Goal: Task Accomplishment & Management: Use online tool/utility

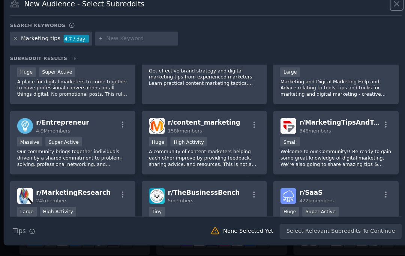
scroll to position [78, 0]
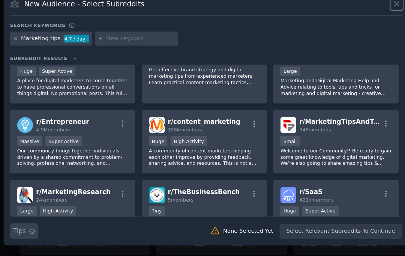
click at [56, 219] on icon "button" at bounding box center [58, 221] width 5 height 5
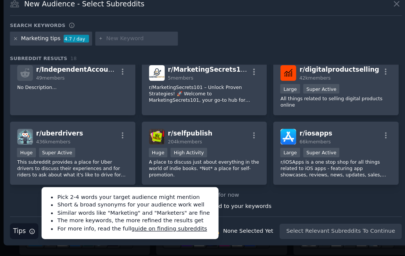
scroll to position [237, 0]
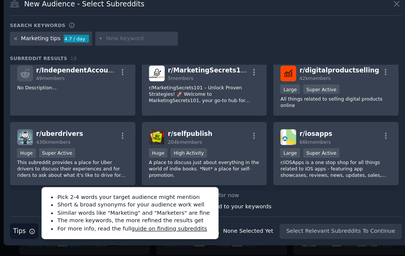
click at [217, 218] on div "None Selected Yet" at bounding box center [238, 221] width 42 height 7
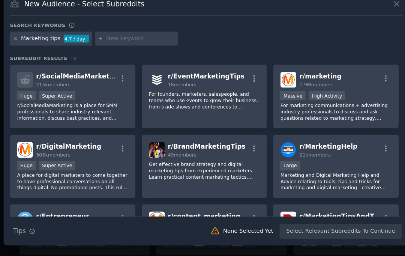
scroll to position [0, 0]
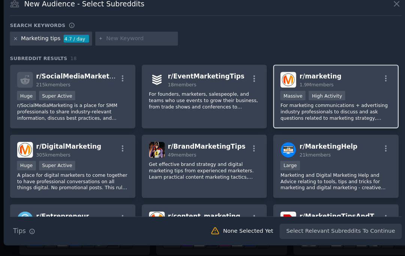
click at [301, 89] on div "r/ marketing 1.9M members" at bounding box center [311, 95] width 92 height 13
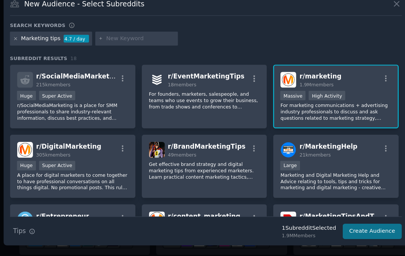
click at [316, 215] on button "Create Audience" at bounding box center [341, 221] width 50 height 13
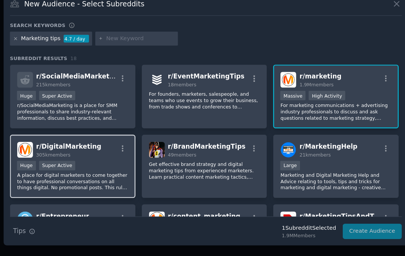
click at [77, 147] on div "r/ DigitalMarketing 305k members" at bounding box center [92, 153] width 92 height 13
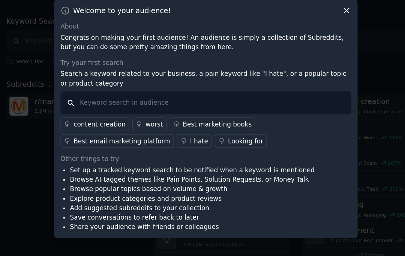
click at [250, 105] on input "text" at bounding box center [203, 114] width 242 height 19
click at [93, 129] on div "content creation" at bounding box center [114, 133] width 43 height 8
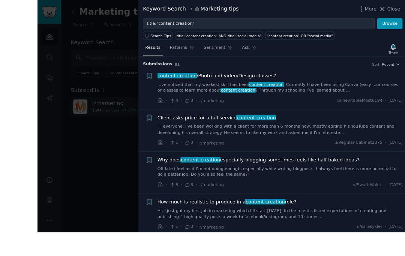
scroll to position [26, 0]
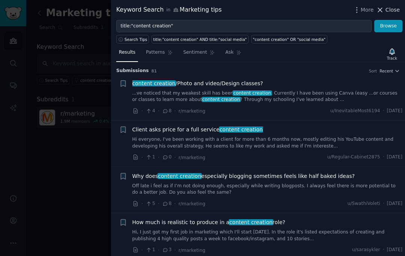
click at [386, 11] on button "Close" at bounding box center [388, 10] width 24 height 8
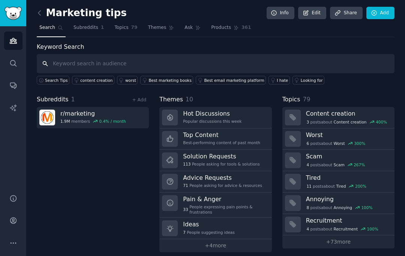
scroll to position [27, 0]
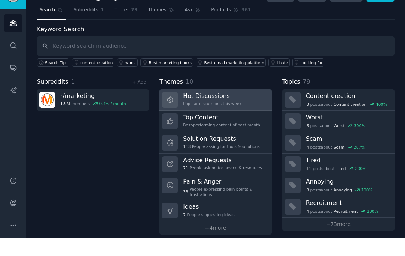
click at [246, 107] on link "Hot Discussions Popular discussions this week" at bounding box center [215, 117] width 112 height 21
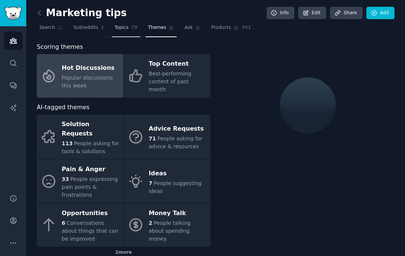
click at [124, 25] on span "Topics" at bounding box center [121, 27] width 14 height 7
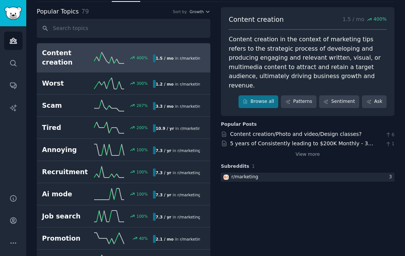
scroll to position [35, 0]
click at [301, 152] on link "View more" at bounding box center [308, 155] width 24 height 7
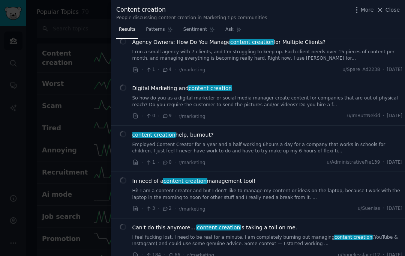
scroll to position [367, 0]
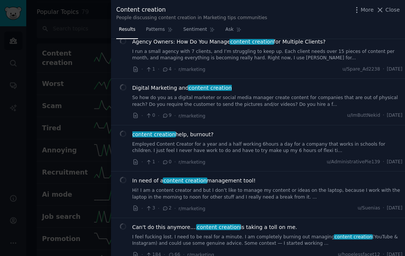
click at [72, 107] on div at bounding box center [202, 128] width 405 height 256
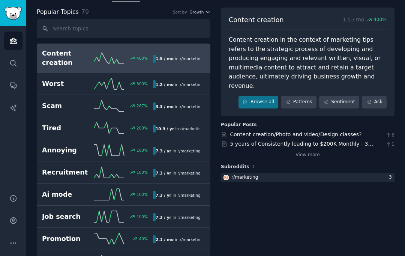
click at [380, 13] on div "Content creation 1.5 / mo 400 % Content creation in the context of marketing ti…" at bounding box center [308, 62] width 174 height 109
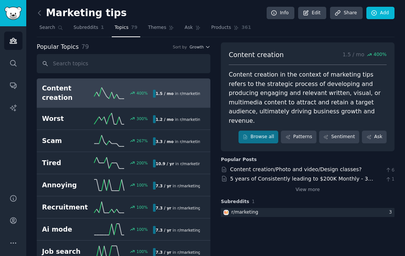
click at [45, 7] on link at bounding box center [41, 13] width 9 height 12
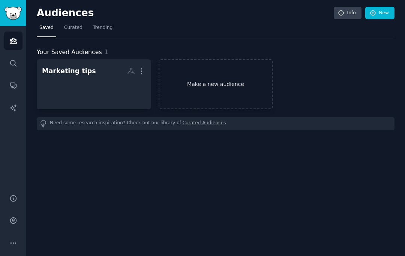
click at [240, 83] on link "Make a new audience" at bounding box center [216, 84] width 114 height 50
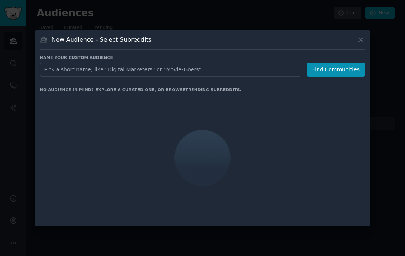
click at [250, 77] on input "text" at bounding box center [171, 70] width 262 height 14
type input "Digital maarketing"
click at [337, 77] on button "Find Communities" at bounding box center [336, 70] width 59 height 14
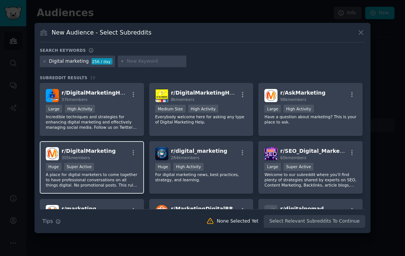
click at [114, 160] on div "r/ DigitalMarketing 305k members" at bounding box center [92, 153] width 92 height 13
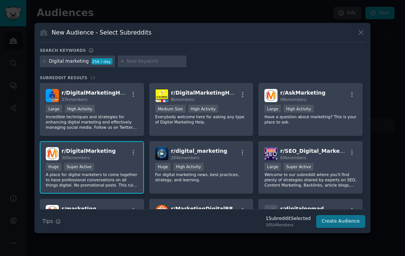
click at [349, 228] on button "Create Audience" at bounding box center [341, 221] width 50 height 13
click at [349, 233] on div "New Audience - Select Subreddits Search keywords Digital marketing 256 / day Su…" at bounding box center [203, 128] width 336 height 210
click at [127, 188] on p "A place for digital marketers to come together to have professional conversatio…" at bounding box center [92, 180] width 92 height 16
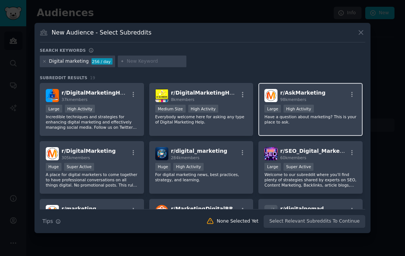
click at [330, 102] on div "r/ AskMarketing 98k members" at bounding box center [311, 95] width 92 height 13
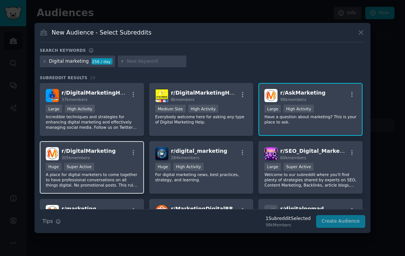
click at [125, 188] on p "A place for digital marketers to come together to have professional conversatio…" at bounding box center [92, 180] width 92 height 16
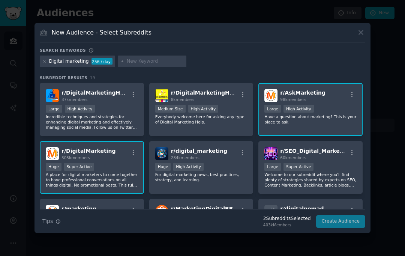
click at [146, 65] on input "text" at bounding box center [155, 61] width 57 height 7
click at [325, 114] on div "Large High Activity" at bounding box center [311, 109] width 92 height 9
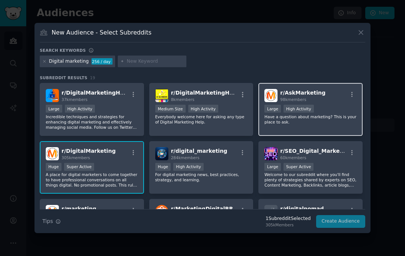
click at [334, 102] on div "r/ AskMarketing 98k members" at bounding box center [311, 95] width 92 height 13
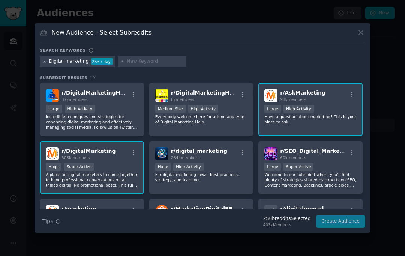
click at [361, 36] on icon at bounding box center [361, 33] width 8 height 8
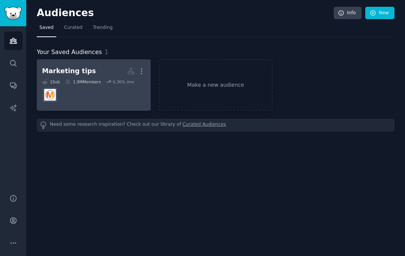
click at [102, 83] on div "1 Sub 1.9M Members 0.36 % /mo" at bounding box center [94, 81] width 104 height 5
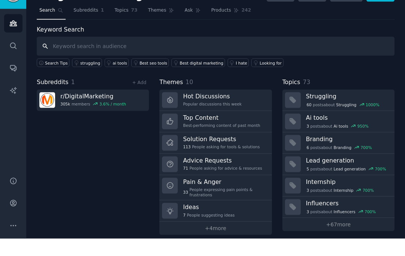
scroll to position [27, 0]
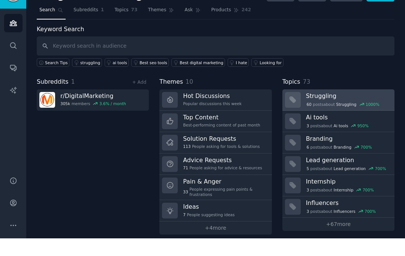
click at [343, 117] on div "60 post s about Struggling 1000 %" at bounding box center [347, 121] width 83 height 8
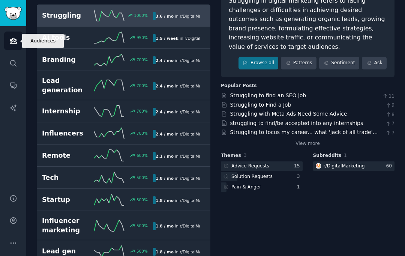
click at [13, 39] on icon "Sidebar" at bounding box center [13, 41] width 8 height 8
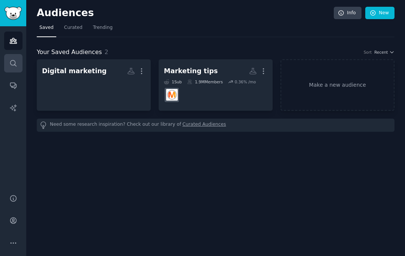
click at [12, 66] on icon "Sidebar" at bounding box center [13, 63] width 8 height 8
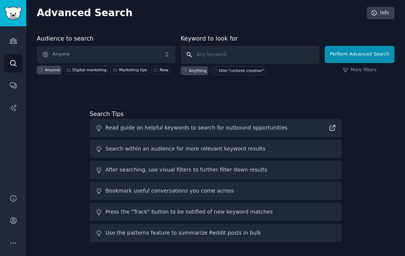
click at [209, 48] on input "text" at bounding box center [250, 55] width 139 height 18
type input "Campaign planning"
click at [359, 54] on button "Perform Advanced Search" at bounding box center [360, 54] width 70 height 17
